Goal: Use online tool/utility: Utilize a website feature to perform a specific function

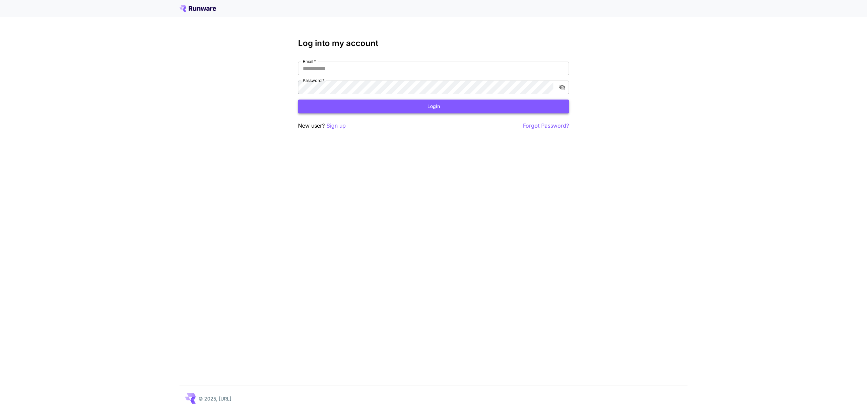
type input "**********"
click at [427, 105] on button "Login" at bounding box center [433, 107] width 271 height 14
